Goal: Transaction & Acquisition: Purchase product/service

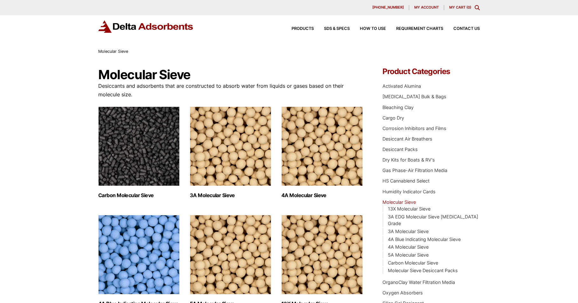
click at [207, 152] on img "Visit product category 3A Molecular Sieve" at bounding box center [230, 147] width 81 height 80
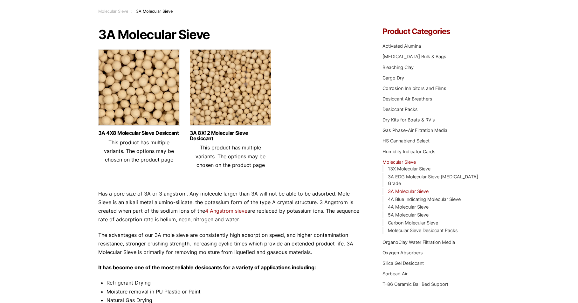
scroll to position [31, 0]
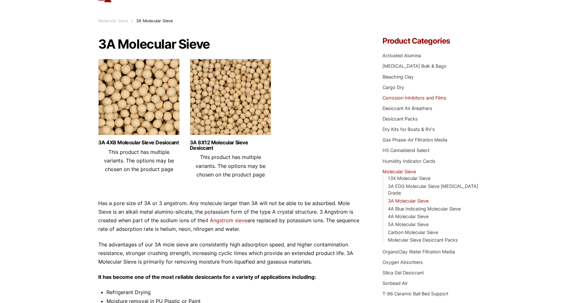
click at [423, 99] on link "Corrosion Inhibitors and Films" at bounding box center [415, 97] width 64 height 5
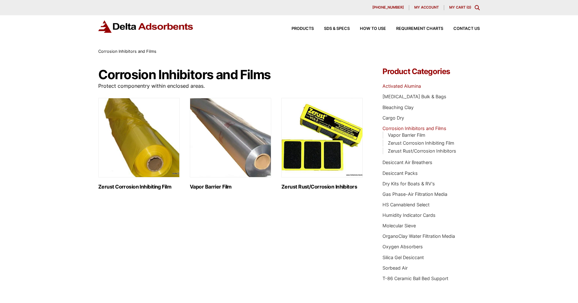
click at [408, 84] on link "Activated Alumina" at bounding box center [402, 85] width 39 height 5
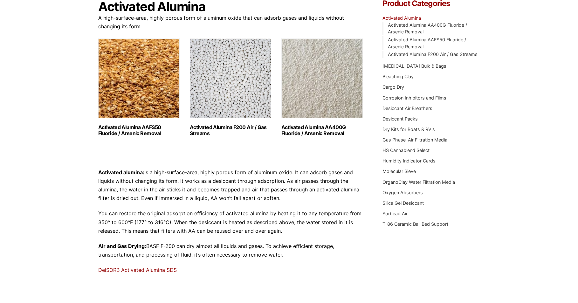
scroll to position [189, 0]
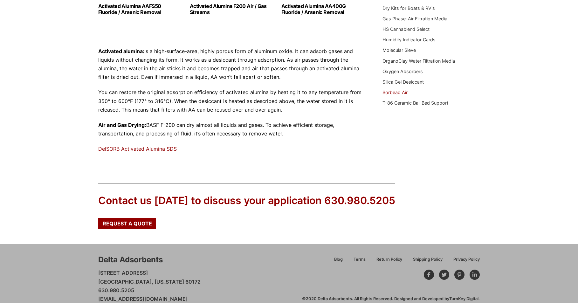
click at [405, 91] on link "Sorbead Air" at bounding box center [395, 92] width 25 height 5
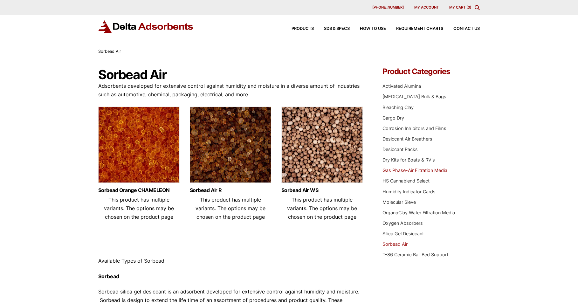
click at [431, 170] on link "Gas Phase-Air Filtration Media" at bounding box center [415, 170] width 65 height 5
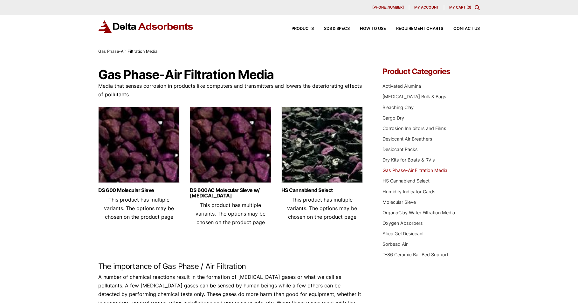
click at [223, 141] on img at bounding box center [230, 147] width 81 height 80
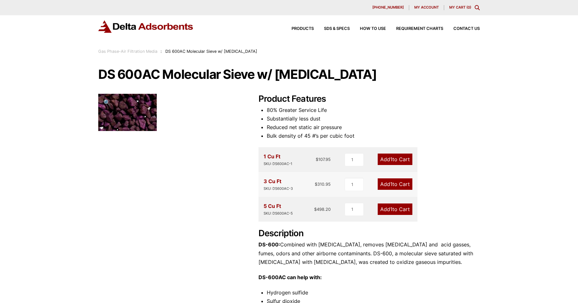
click at [388, 157] on link "Add 1 to Cart" at bounding box center [395, 159] width 35 height 11
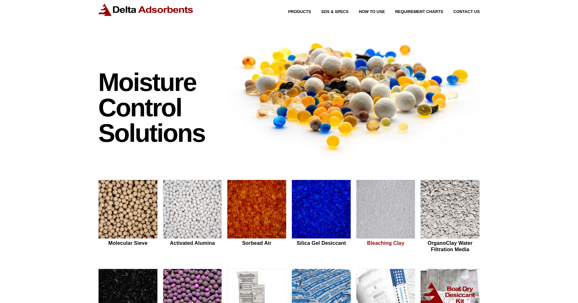
scroll to position [115, 0]
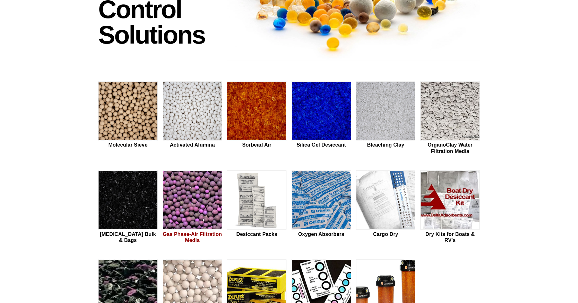
click at [202, 194] on img at bounding box center [192, 200] width 59 height 59
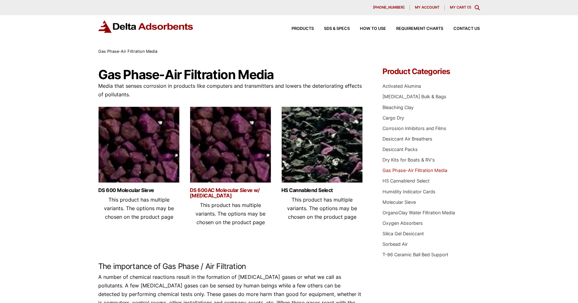
click at [203, 193] on link "DS 600AC Molecular Sieve w/ [MEDICAL_DATA]" at bounding box center [230, 193] width 81 height 11
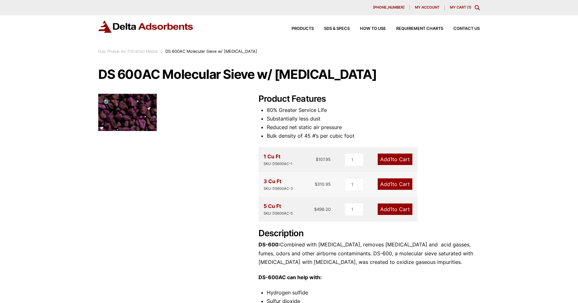
click at [454, 10] on div "630-980-5205 My account My Cart ( 1 )" at bounding box center [289, 7] width 382 height 5
click at [454, 7] on link "My Cart ( 1 )" at bounding box center [460, 7] width 21 height 4
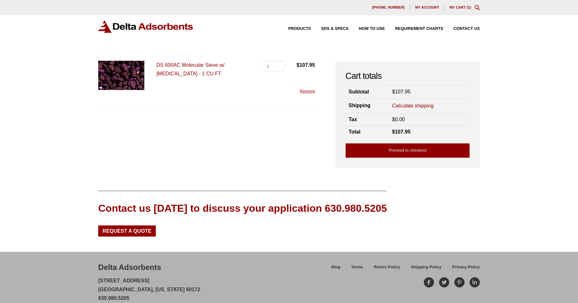
click at [413, 107] on link "Calculate shipping" at bounding box center [413, 105] width 42 height 7
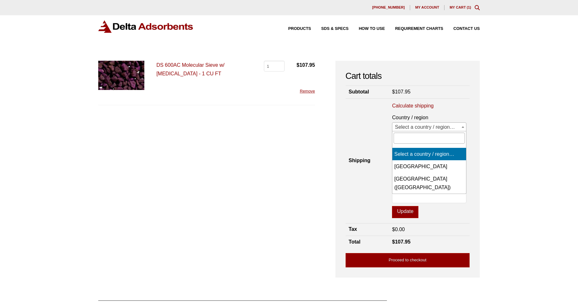
click at [402, 128] on span "Select a country / region…" at bounding box center [430, 127] width 74 height 9
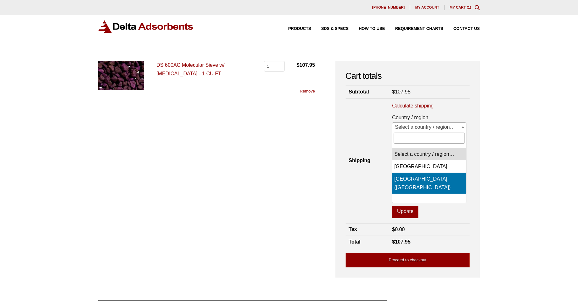
select select "US"
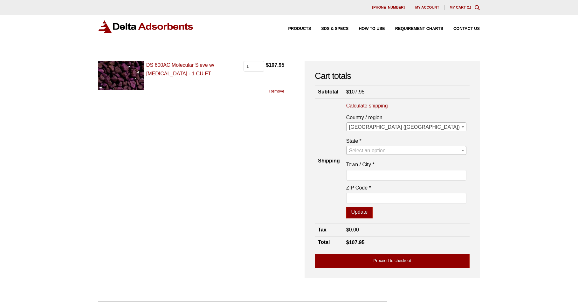
click at [391, 153] on span "Select an option…" at bounding box center [370, 150] width 42 height 5
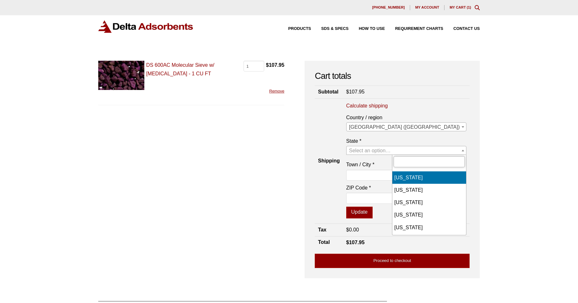
click at [408, 158] on input "text" at bounding box center [429, 161] width 71 height 11
type input "ore"
select select "OR"
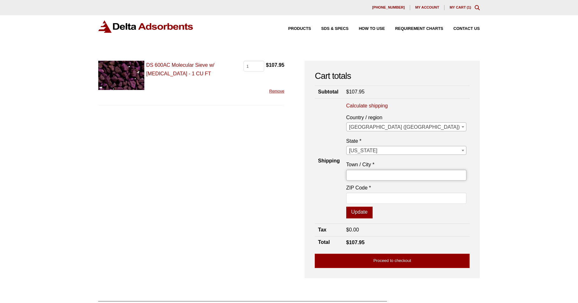
click at [411, 175] on input "Town / City *" at bounding box center [407, 175] width 120 height 11
type input "Portland"
type input "97205"
click at [373, 212] on button "Update" at bounding box center [360, 213] width 26 height 12
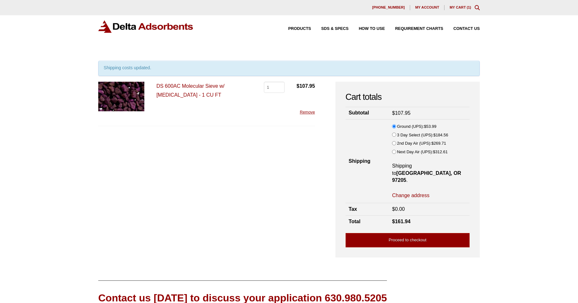
click at [304, 112] on link "Remove" at bounding box center [307, 112] width 15 height 5
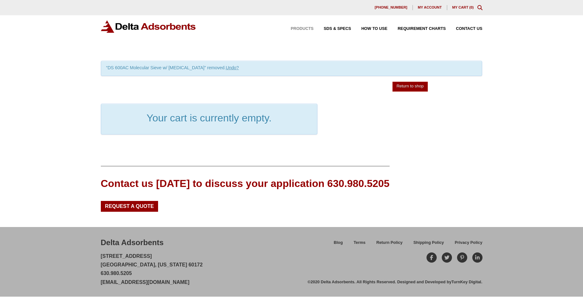
click at [304, 30] on span "Products" at bounding box center [302, 29] width 23 height 4
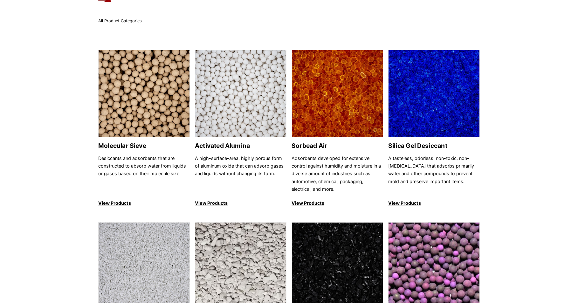
scroll to position [36, 0]
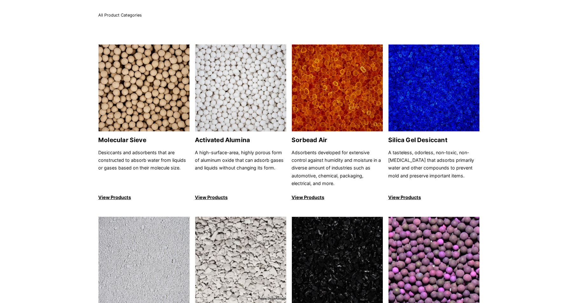
click at [429, 240] on img at bounding box center [434, 261] width 91 height 88
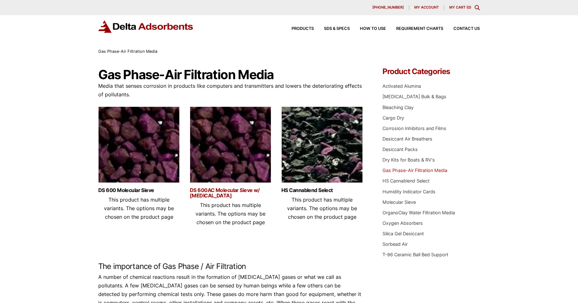
click at [236, 191] on link "DS 600AC Molecular Sieve w/ [MEDICAL_DATA]" at bounding box center [230, 193] width 81 height 11
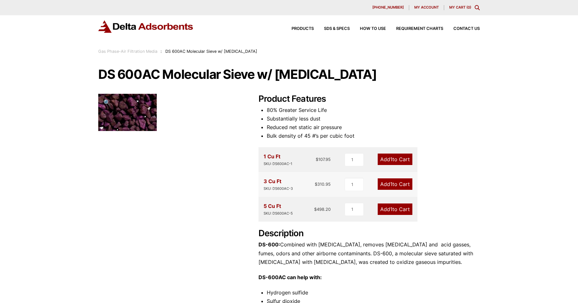
click at [385, 182] on link "Add 1 to Cart" at bounding box center [395, 184] width 35 height 11
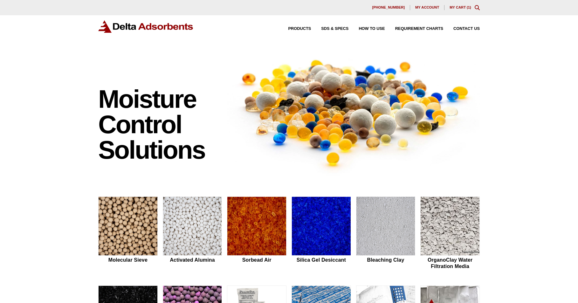
click at [464, 6] on link "My Cart ( 1 )" at bounding box center [461, 7] width 22 height 4
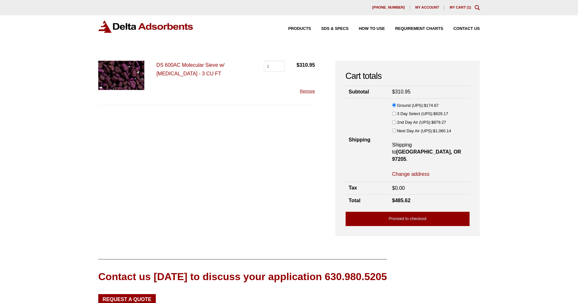
click at [187, 61] on p "DS 600AC Molecular Sieve w/ [MEDICAL_DATA] - 3 CU FT" at bounding box center [204, 69] width 95 height 17
click at [187, 64] on link "DS 600AC Molecular Sieve w/ [MEDICAL_DATA] - 3 CU FT" at bounding box center [191, 69] width 68 height 14
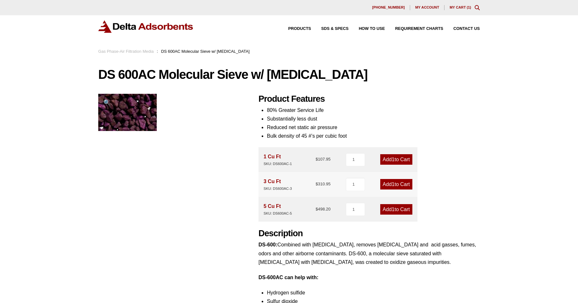
click at [398, 159] on link "Add 1 to Cart" at bounding box center [397, 159] width 32 height 11
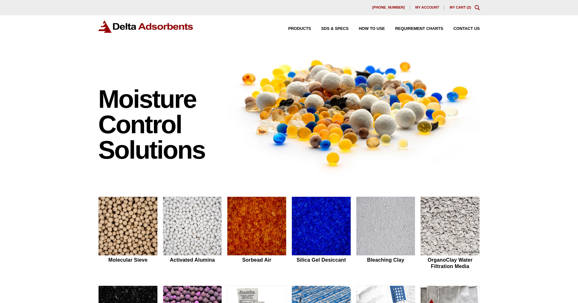
click at [470, 7] on link "My Cart ( 2 )" at bounding box center [461, 7] width 22 height 4
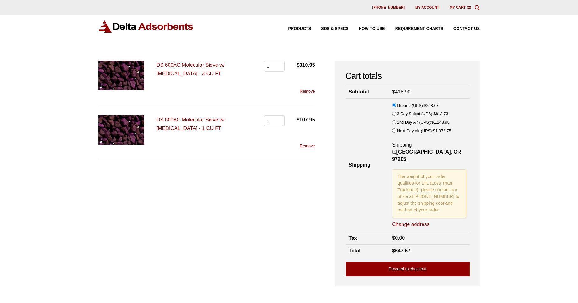
click at [309, 91] on link "Remove" at bounding box center [307, 91] width 15 height 5
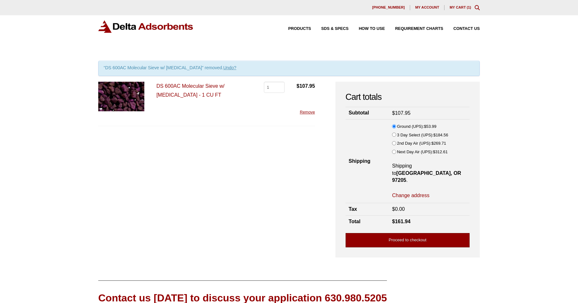
click at [431, 233] on link "Proceed to checkout" at bounding box center [408, 240] width 124 height 14
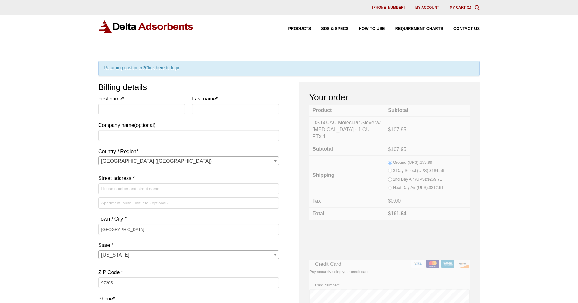
select select "OR"
